Goal: Task Accomplishment & Management: Check status

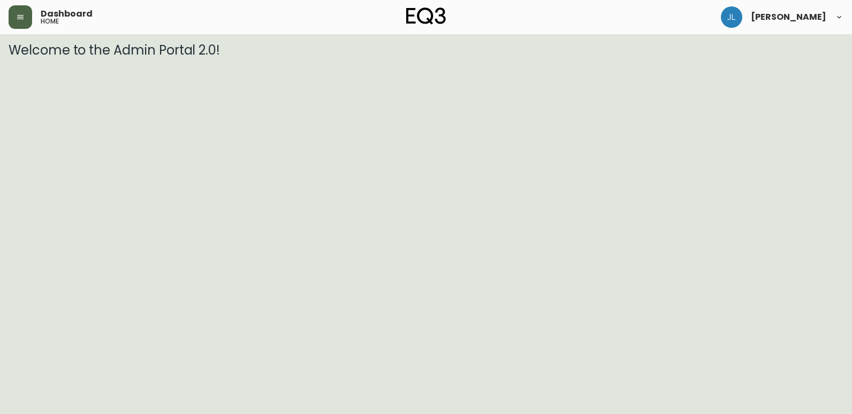
click at [14, 20] on button "button" at bounding box center [21, 17] width 24 height 24
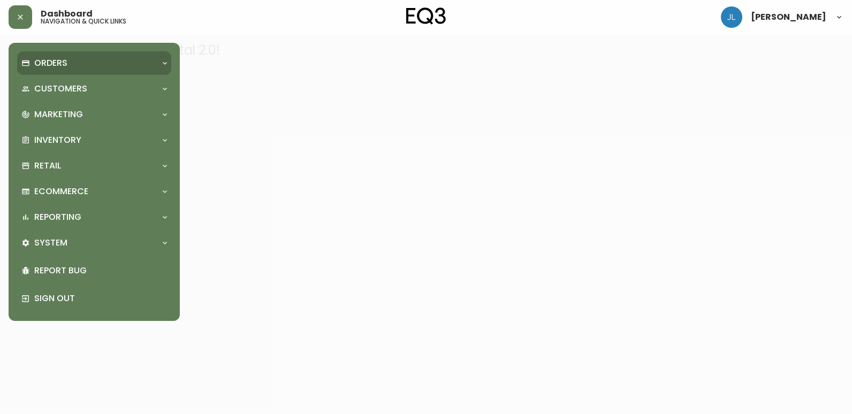
click at [97, 65] on div "Orders" at bounding box center [88, 63] width 135 height 12
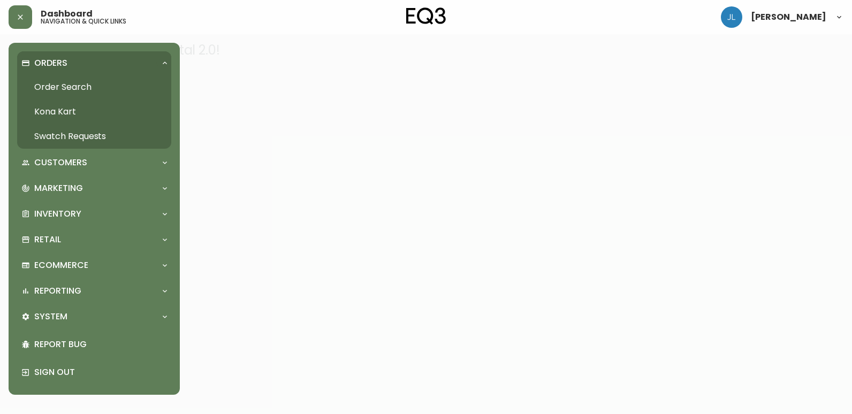
click at [77, 81] on link "Order Search" at bounding box center [94, 87] width 154 height 25
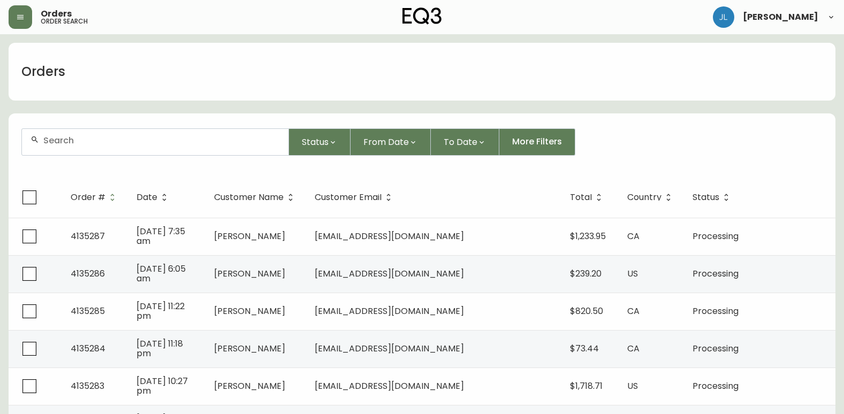
click at [163, 143] on input "text" at bounding box center [161, 140] width 236 height 10
paste input "4133331"
type input "4133331"
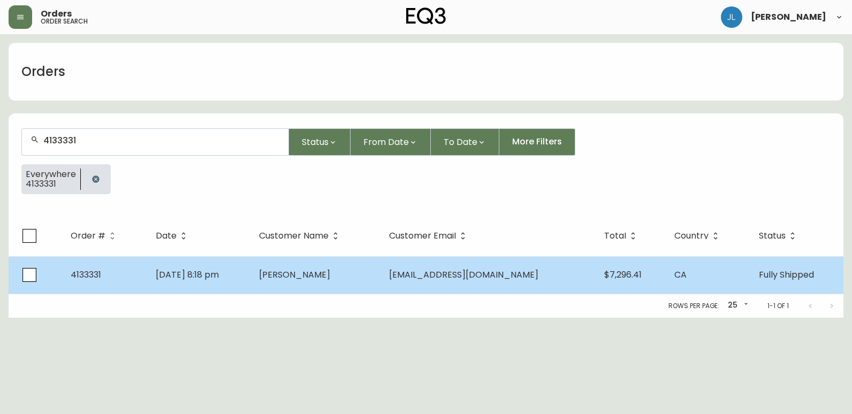
click at [251, 273] on td "[DATE] 8:18 pm" at bounding box center [199, 274] width 104 height 37
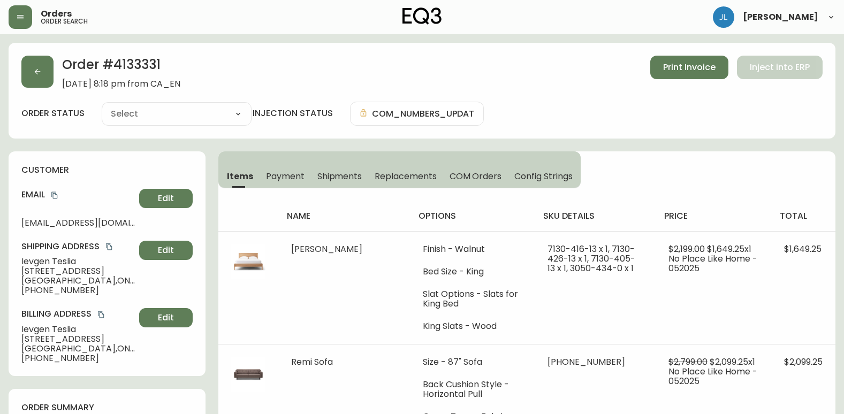
type input "Fully Shipped"
select select "FULLY_SHIPPED"
click at [287, 178] on span "Payment" at bounding box center [285, 176] width 39 height 11
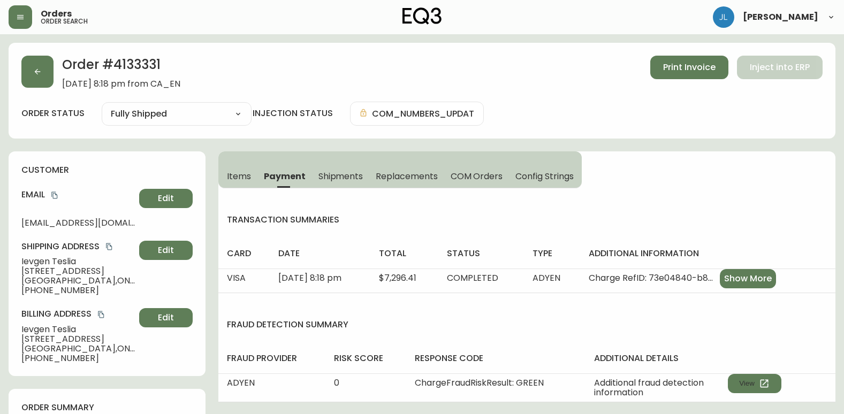
click at [240, 171] on span "Items" at bounding box center [239, 176] width 24 height 11
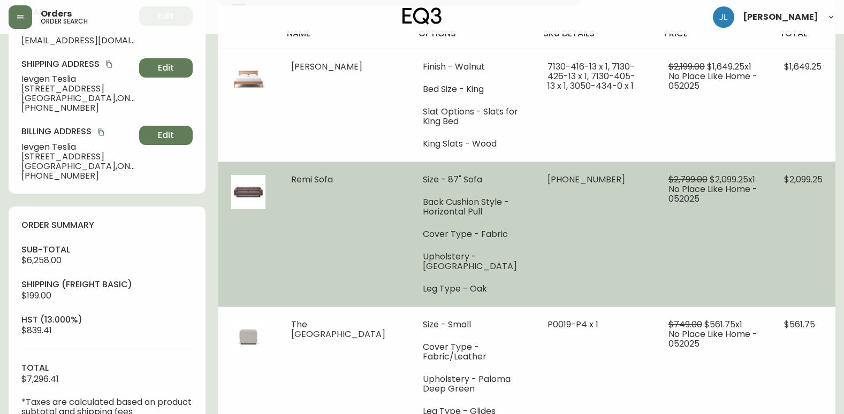
scroll to position [214, 0]
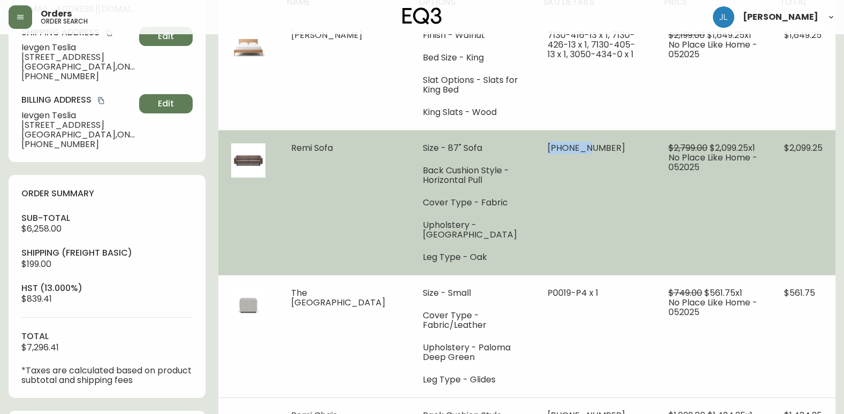
drag, startPoint x: 526, startPoint y: 151, endPoint x: 561, endPoint y: 151, distance: 35.3
click at [561, 151] on td "[PHONE_NUMBER]" at bounding box center [594, 202] width 120 height 145
copy span "30132-01"
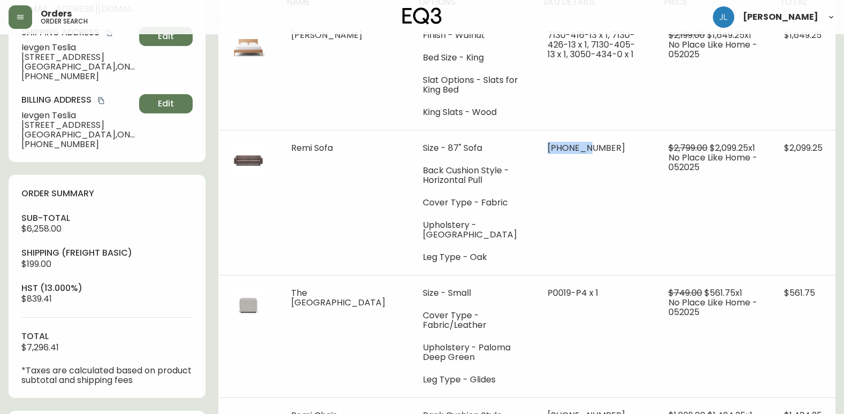
click at [142, 217] on h4 "sub-total" at bounding box center [106, 218] width 171 height 12
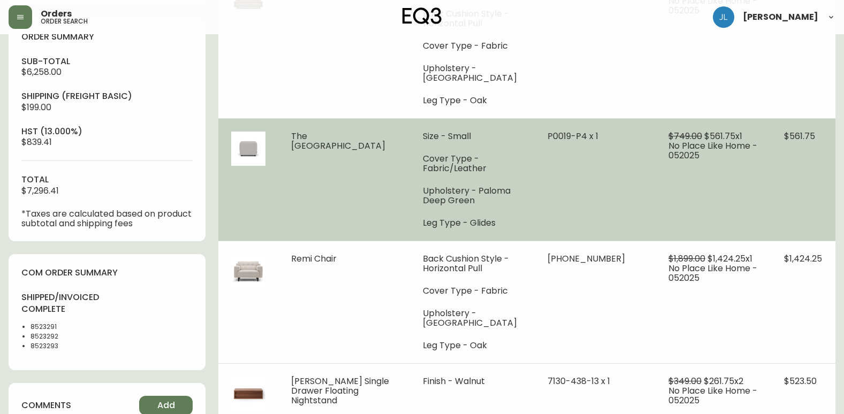
scroll to position [481, 0]
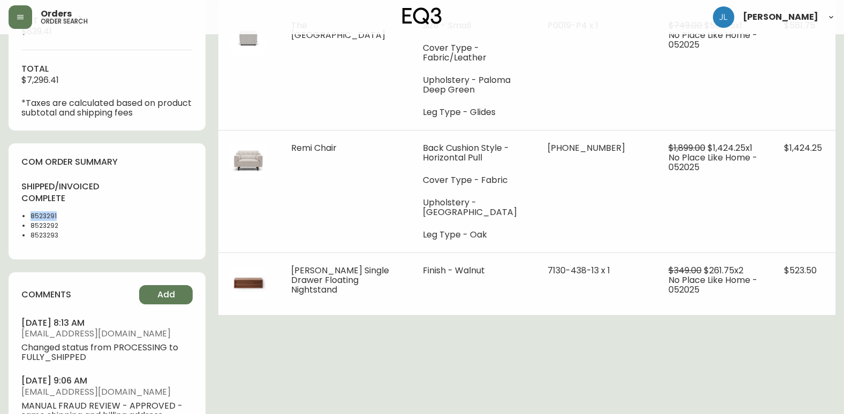
drag, startPoint x: 27, startPoint y: 216, endPoint x: 17, endPoint y: 217, distance: 10.7
click at [15, 216] on div "com order summary shipped/invoiced complete 8523291 8523292 8523293" at bounding box center [107, 201] width 197 height 116
copy li "8523291"
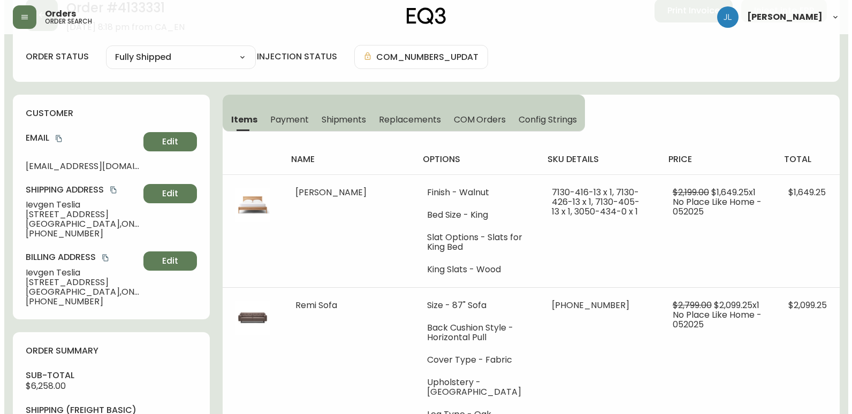
scroll to position [53, 0]
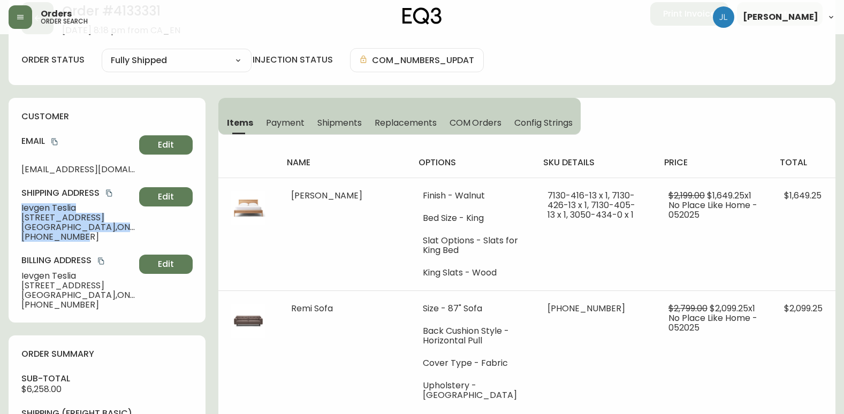
drag, startPoint x: 80, startPoint y: 234, endPoint x: 9, endPoint y: 210, distance: 75.1
click at [9, 210] on div "customer Email [EMAIL_ADDRESS][DOMAIN_NAME] Edit Shipping Address [PERSON_NAME]…" at bounding box center [107, 210] width 197 height 225
copy div "[PERSON_NAME] [STREET_ADDRESS][PERSON_NAME] [PHONE_NUMBER]"
click at [616, 50] on div "order status Fully Shipped Cancelled Fully Shipped injection status COM_NUMBERS…" at bounding box center [421, 60] width 801 height 24
click at [17, 21] on button "button" at bounding box center [21, 17] width 24 height 24
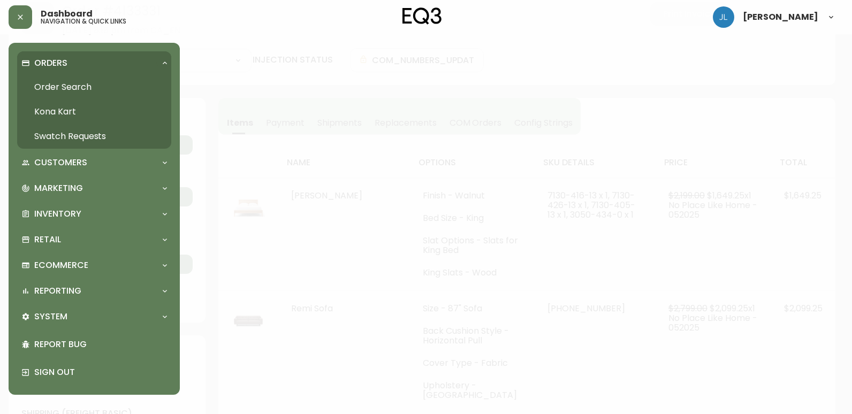
scroll to position [54, 0]
click at [86, 85] on link "Order Search" at bounding box center [94, 87] width 154 height 25
